Goal: Task Accomplishment & Management: Manage account settings

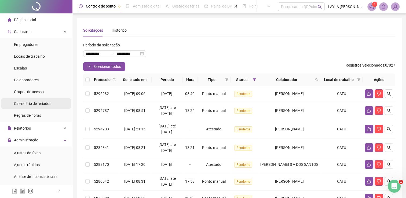
scroll to position [54, 0]
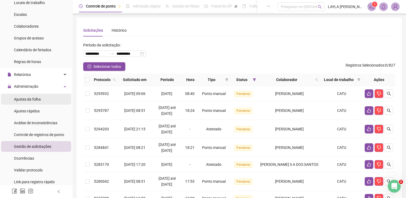
click at [46, 101] on li "Ajustes da folha" at bounding box center [36, 99] width 70 height 11
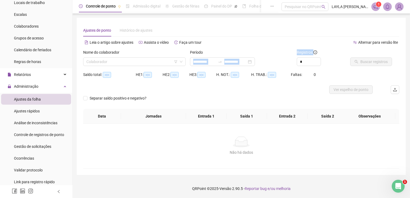
type input "**********"
drag, startPoint x: 301, startPoint y: 57, endPoint x: 291, endPoint y: 53, distance: 10.5
click at [291, 53] on div "**********" at bounding box center [241, 59] width 320 height 21
drag, startPoint x: 291, startPoint y: 53, endPoint x: 291, endPoint y: 58, distance: 5.1
click at [291, 58] on div "**********" at bounding box center [241, 59] width 320 height 21
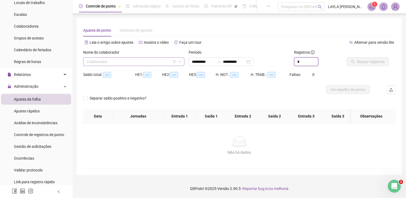
type input "*"
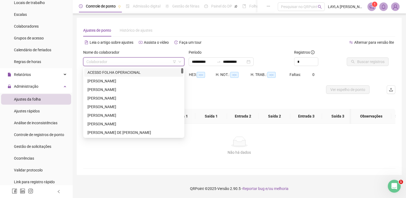
click at [100, 63] on input "search" at bounding box center [131, 62] width 90 height 8
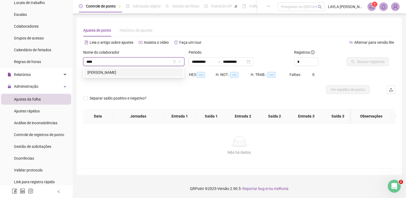
type input "*****"
click at [107, 72] on div "[PERSON_NAME]" at bounding box center [133, 72] width 93 height 6
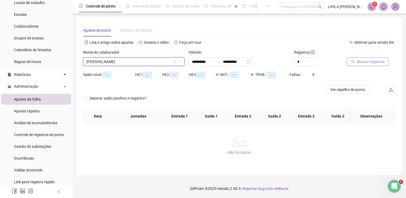
click at [374, 62] on span "Buscar registros" at bounding box center [370, 62] width 27 height 6
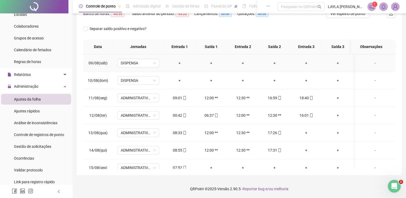
scroll to position [185, 0]
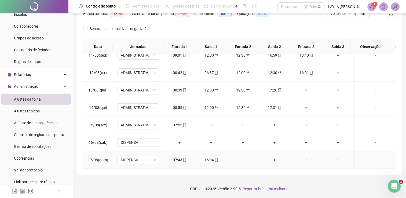
click at [185, 158] on span at bounding box center [184, 160] width 4 height 4
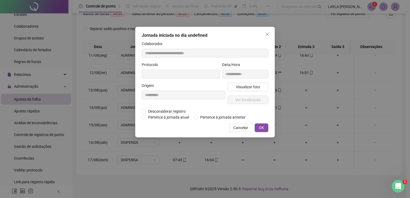
type input "**********"
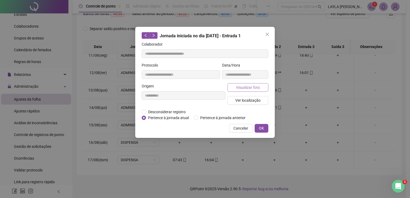
click at [237, 87] on span "Visualizar foto" at bounding box center [248, 88] width 24 height 6
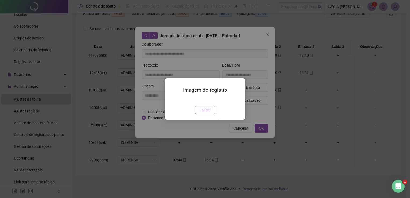
click at [207, 113] on span "Fechar" at bounding box center [205, 110] width 12 height 6
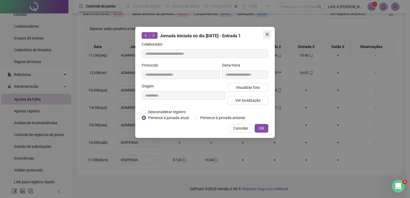
click at [269, 33] on icon "close" at bounding box center [267, 34] width 4 height 4
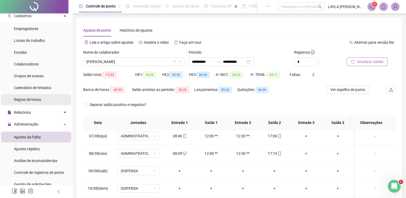
scroll to position [0, 0]
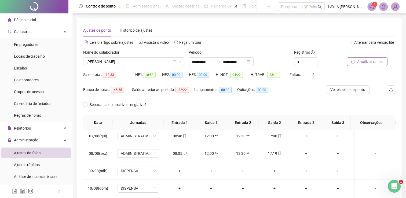
click at [30, 23] on div "Página inicial" at bounding box center [22, 19] width 28 height 11
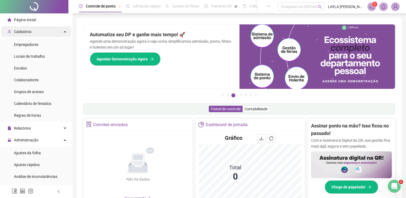
click at [56, 28] on div "Cadastros" at bounding box center [36, 31] width 70 height 11
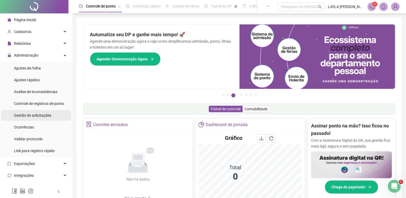
click at [46, 115] on span "Gestão de solicitações" at bounding box center [32, 115] width 37 height 4
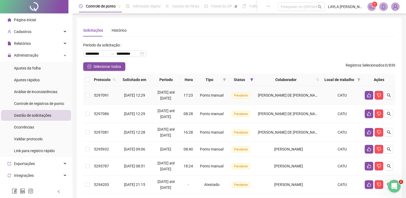
click at [266, 99] on td "[PERSON_NAME] DE [PERSON_NAME]" at bounding box center [288, 95] width 66 height 19
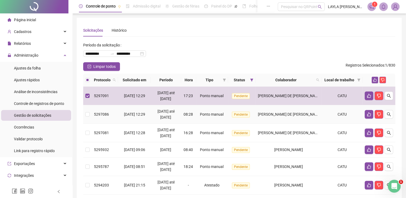
click at [265, 112] on span "[PERSON_NAME] DE [PERSON_NAME]" at bounding box center [290, 114] width 64 height 4
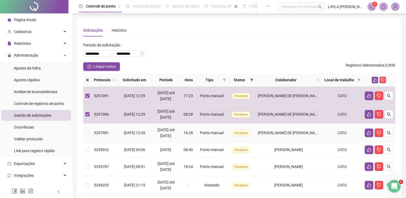
click at [263, 133] on div "[PERSON_NAME] DE [PERSON_NAME]" at bounding box center [289, 133] width 62 height 6
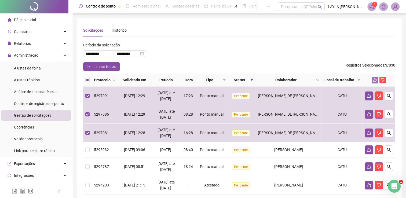
click at [373, 81] on icon "like" at bounding box center [374, 79] width 3 height 3
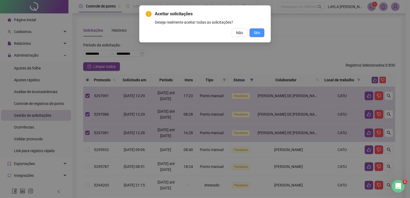
click at [260, 31] on button "Sim" at bounding box center [257, 32] width 15 height 9
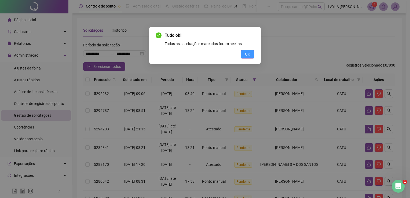
click at [249, 57] on span "OK" at bounding box center [247, 54] width 5 height 6
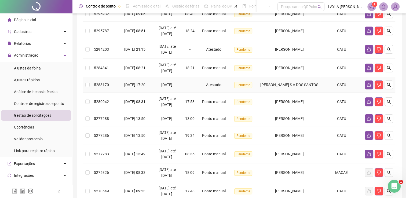
scroll to position [80, 0]
